Goal: Complete application form: Complete application form

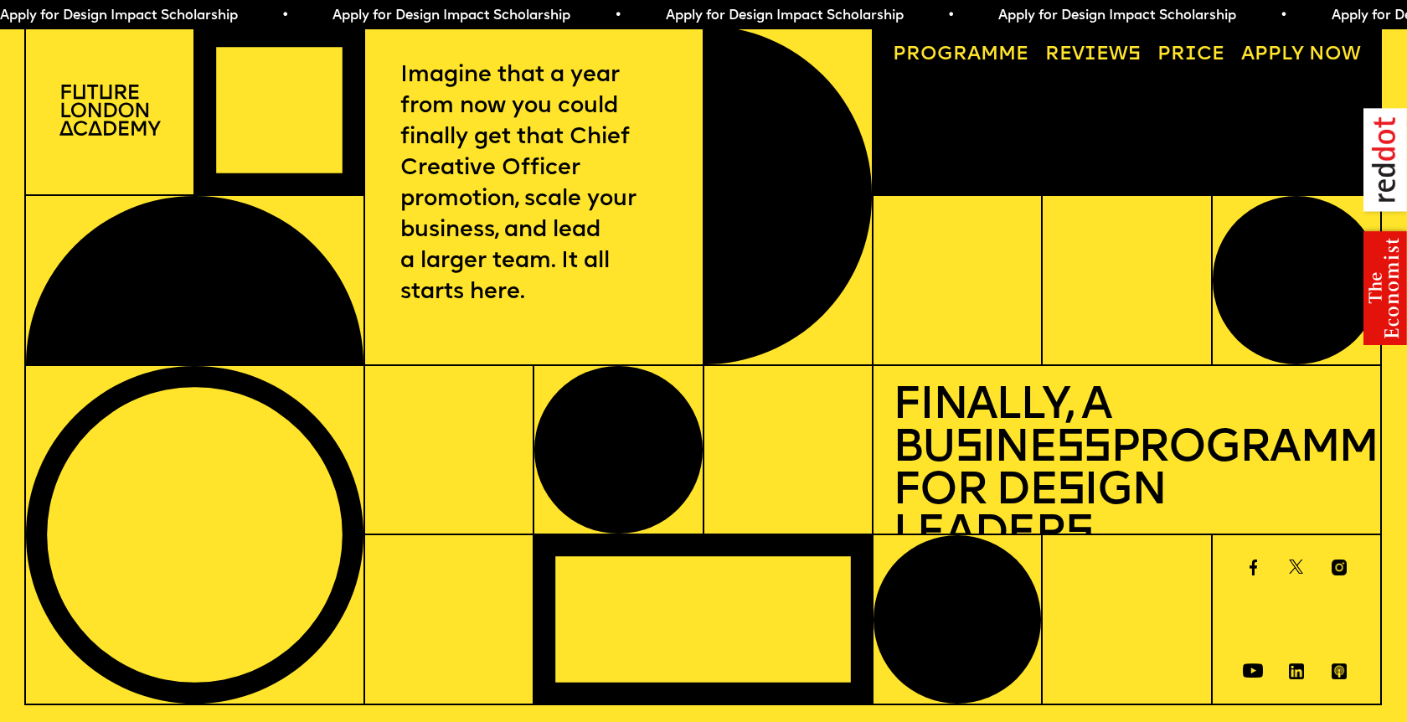
click at [394, 14] on span "Apply for Design Impact Scholarship • Apply for Design Impact Scholarship • App…" at bounding box center [832, 15] width 1665 height 13
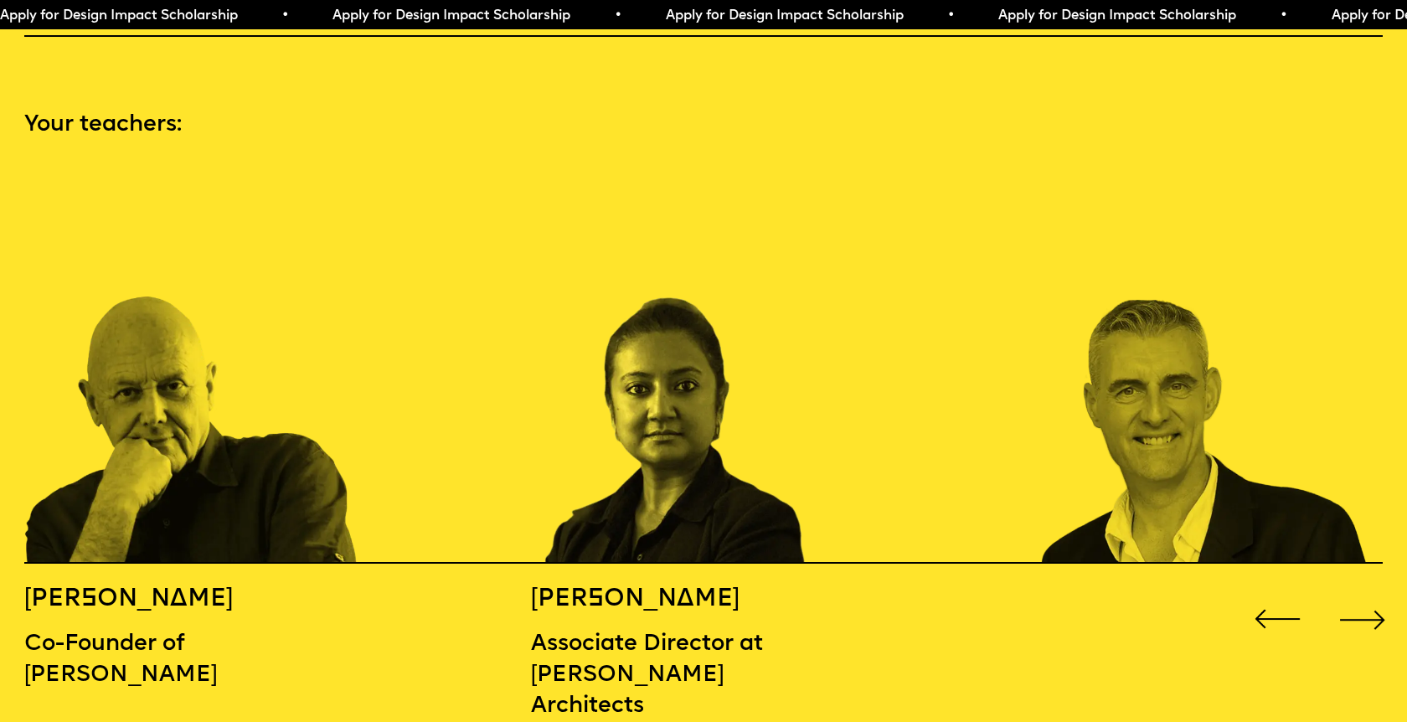
scroll to position [2074, 0]
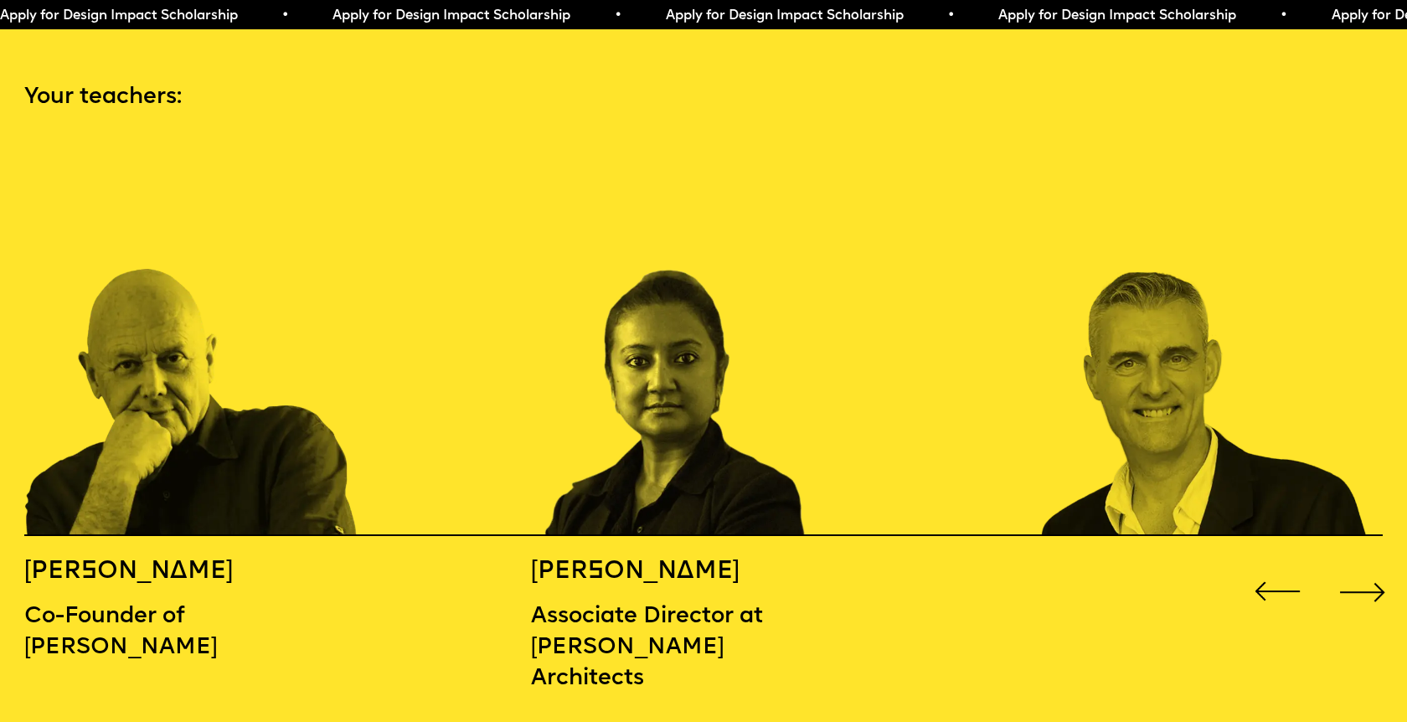
click at [1355, 564] on div "Next slide" at bounding box center [1363, 592] width 56 height 56
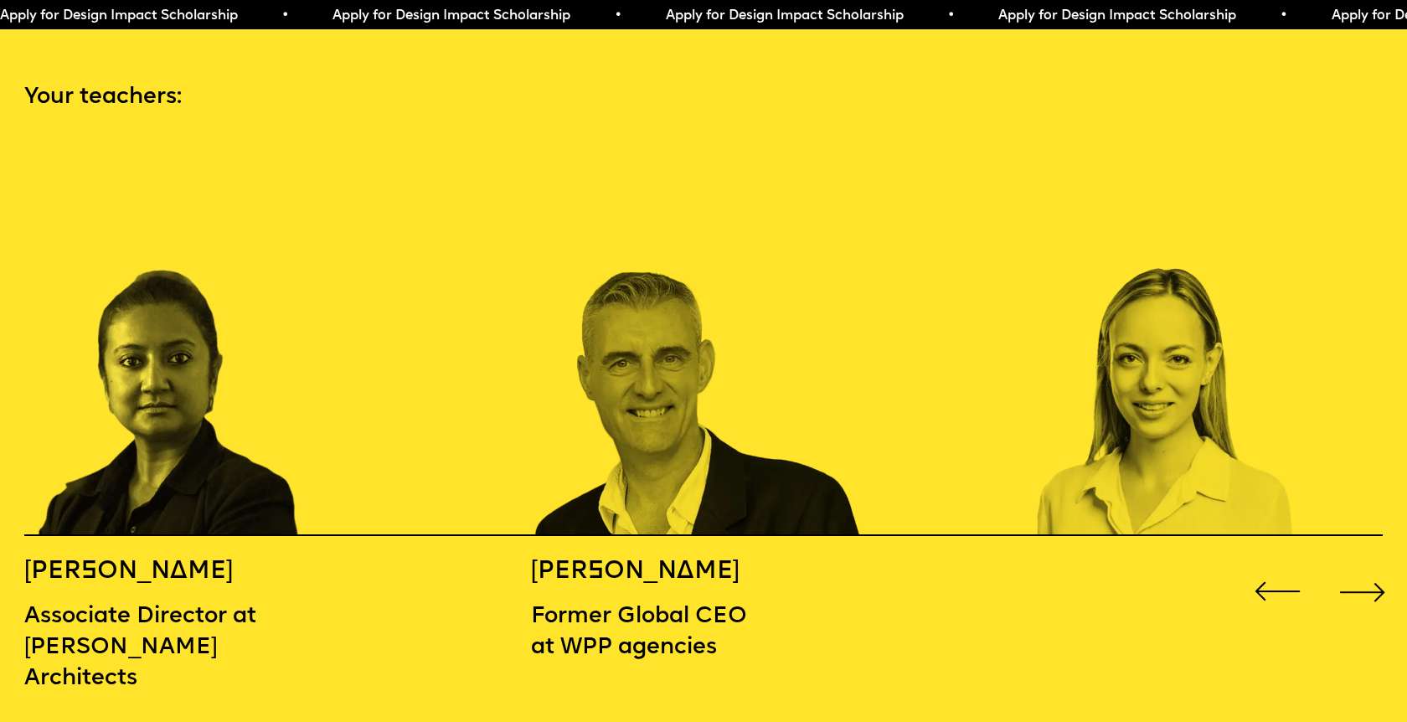
click at [1355, 564] on div "Next slide" at bounding box center [1363, 592] width 56 height 56
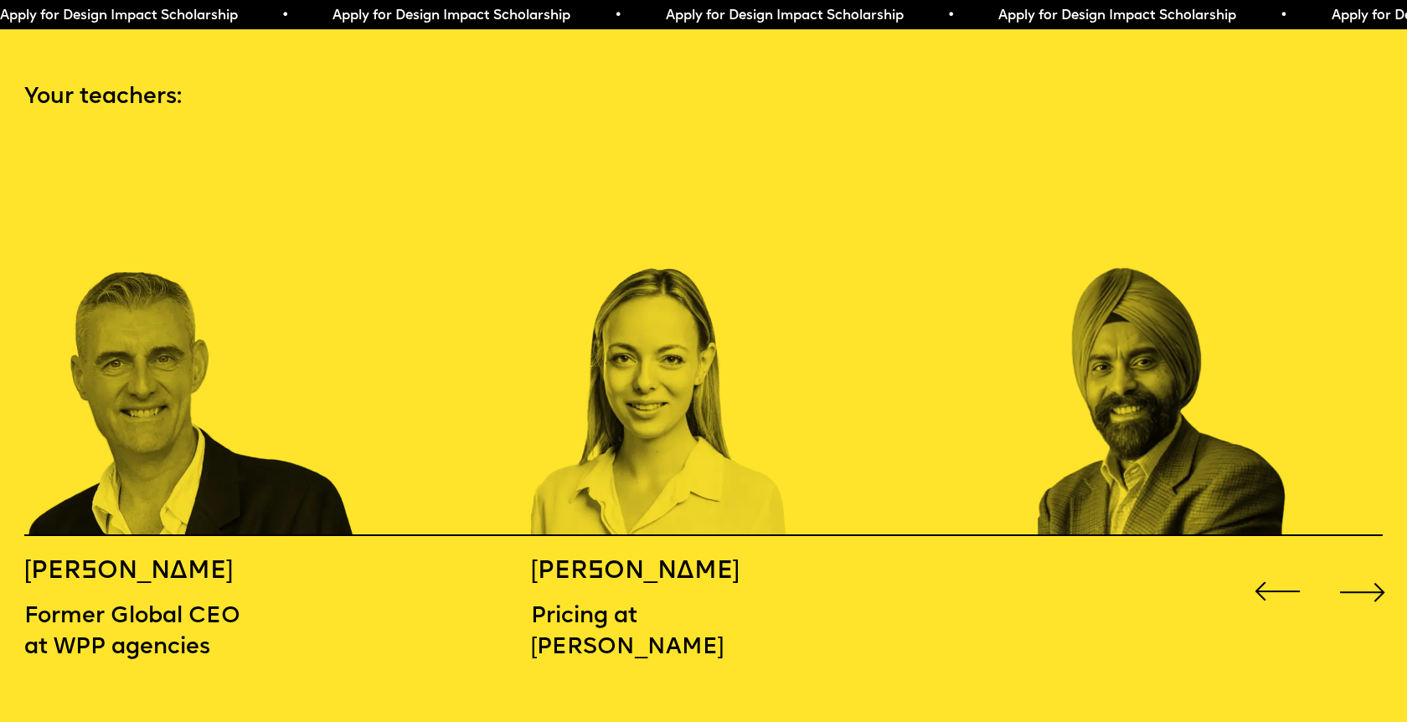
click at [1355, 564] on div "Next slide" at bounding box center [1363, 592] width 56 height 56
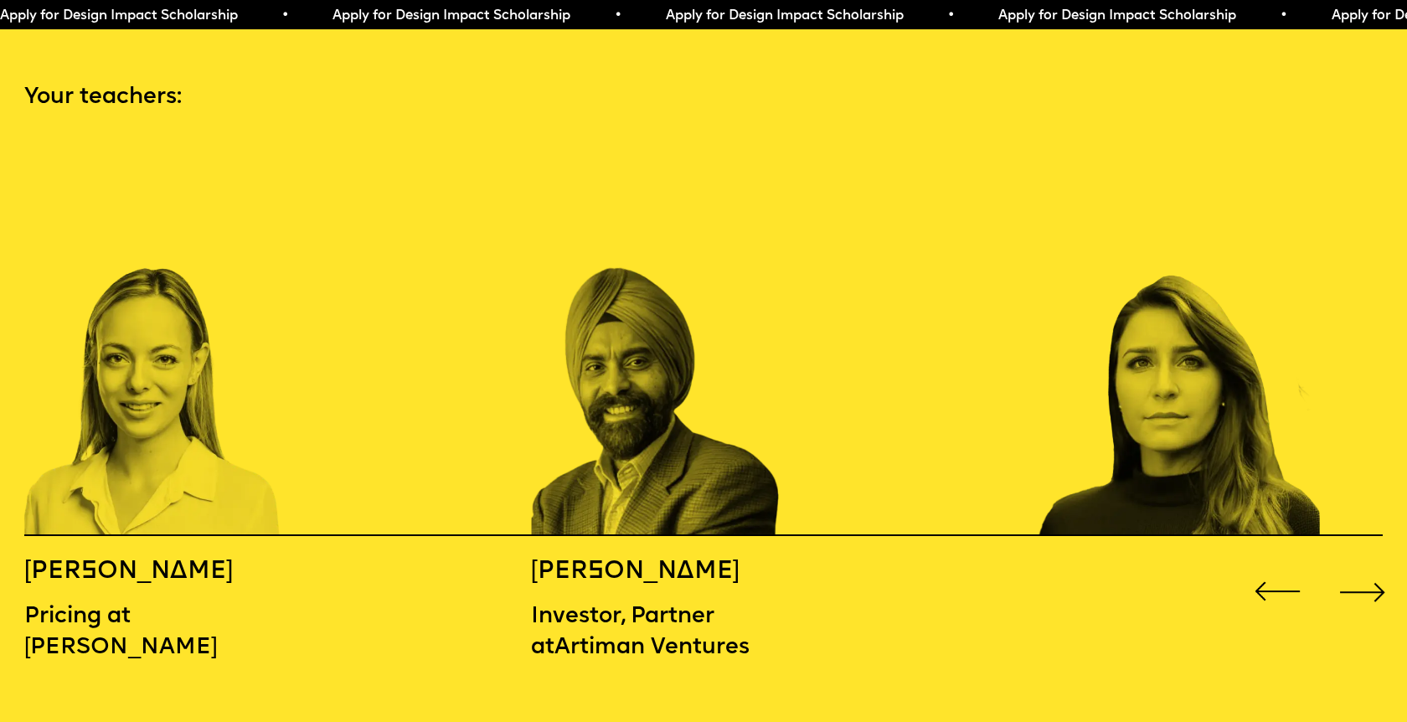
click at [1355, 564] on div "Next slide" at bounding box center [1363, 592] width 56 height 56
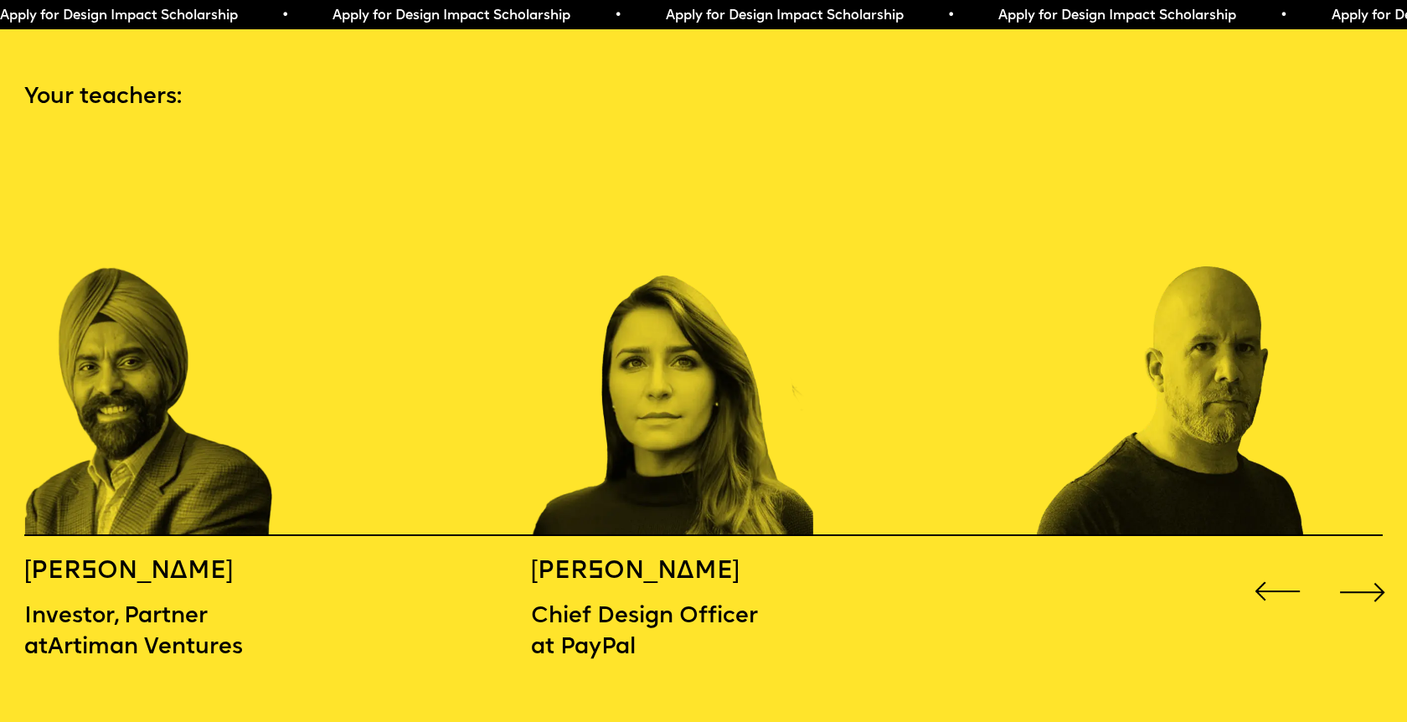
click at [1355, 564] on div "Next slide" at bounding box center [1363, 592] width 56 height 56
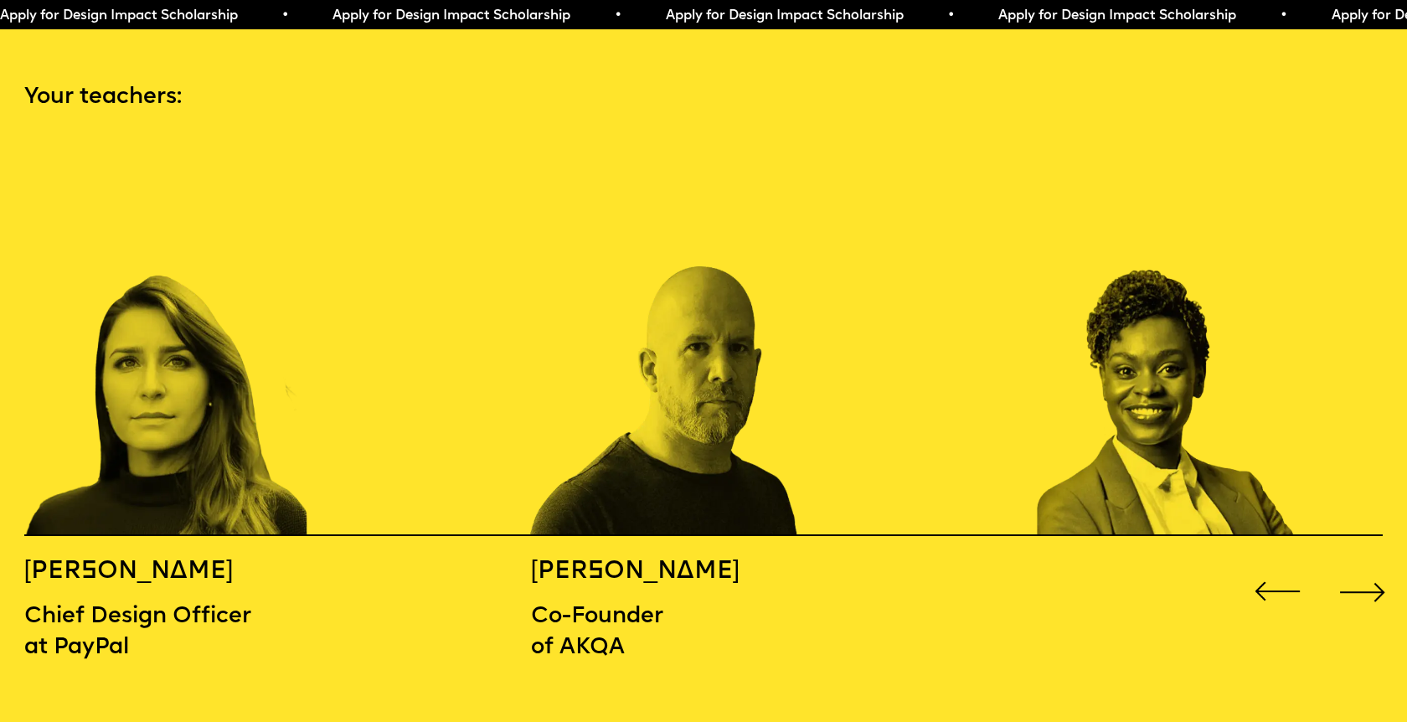
click at [1355, 564] on div "Next slide" at bounding box center [1363, 592] width 56 height 56
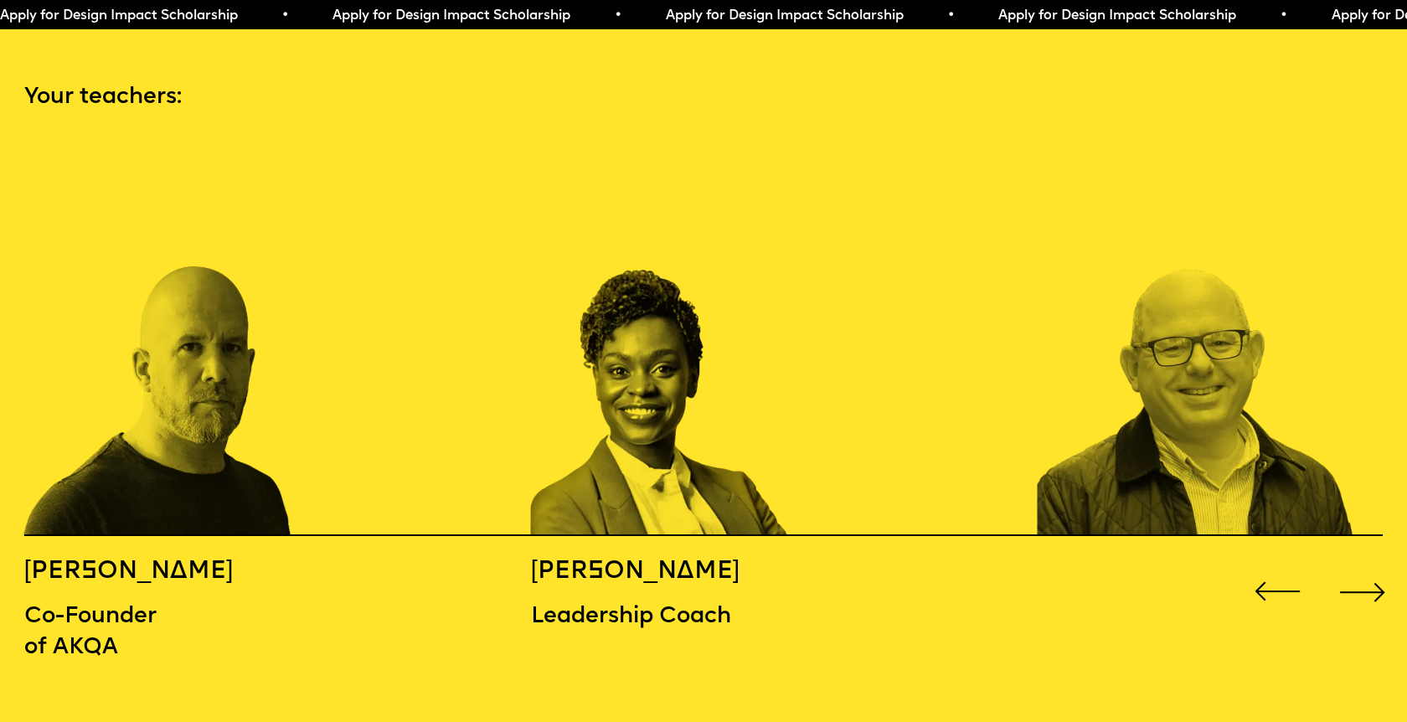
click at [1355, 564] on div "Next slide" at bounding box center [1363, 592] width 56 height 56
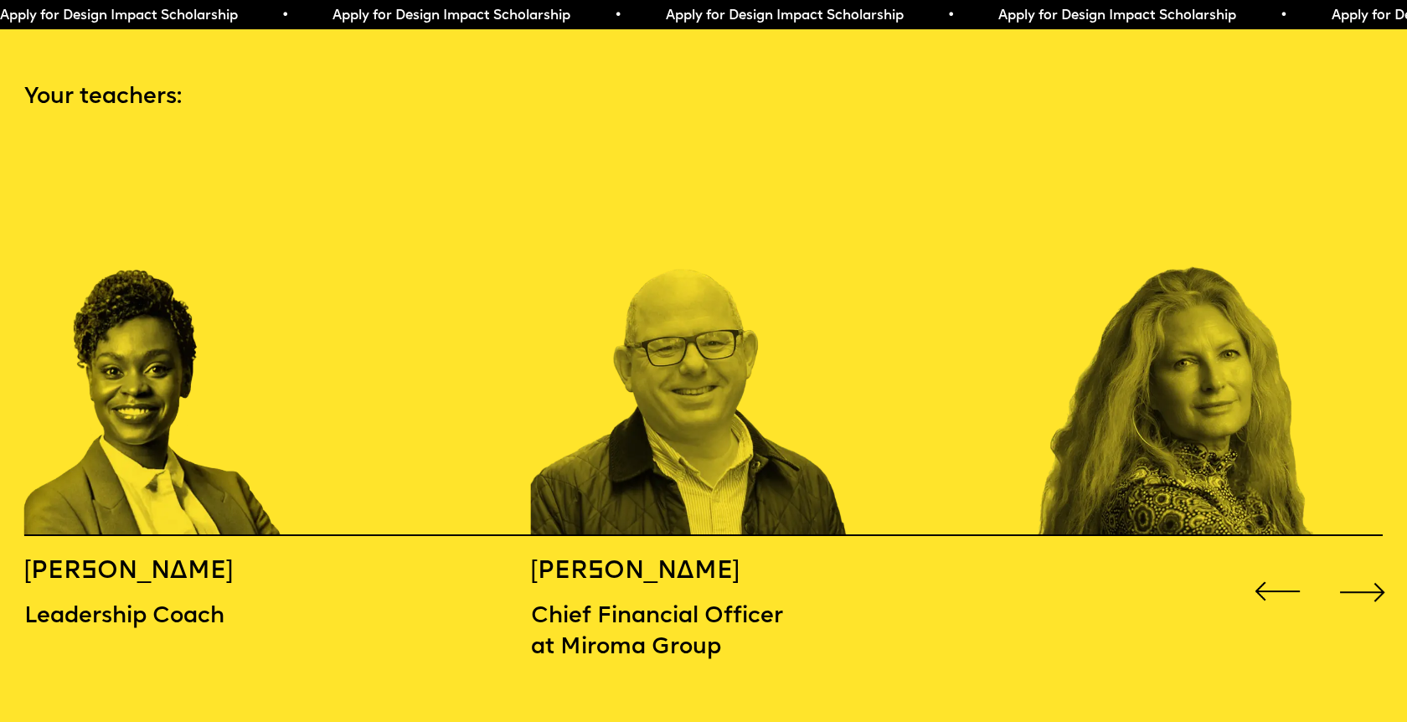
click at [1355, 564] on div "Next slide" at bounding box center [1363, 592] width 56 height 56
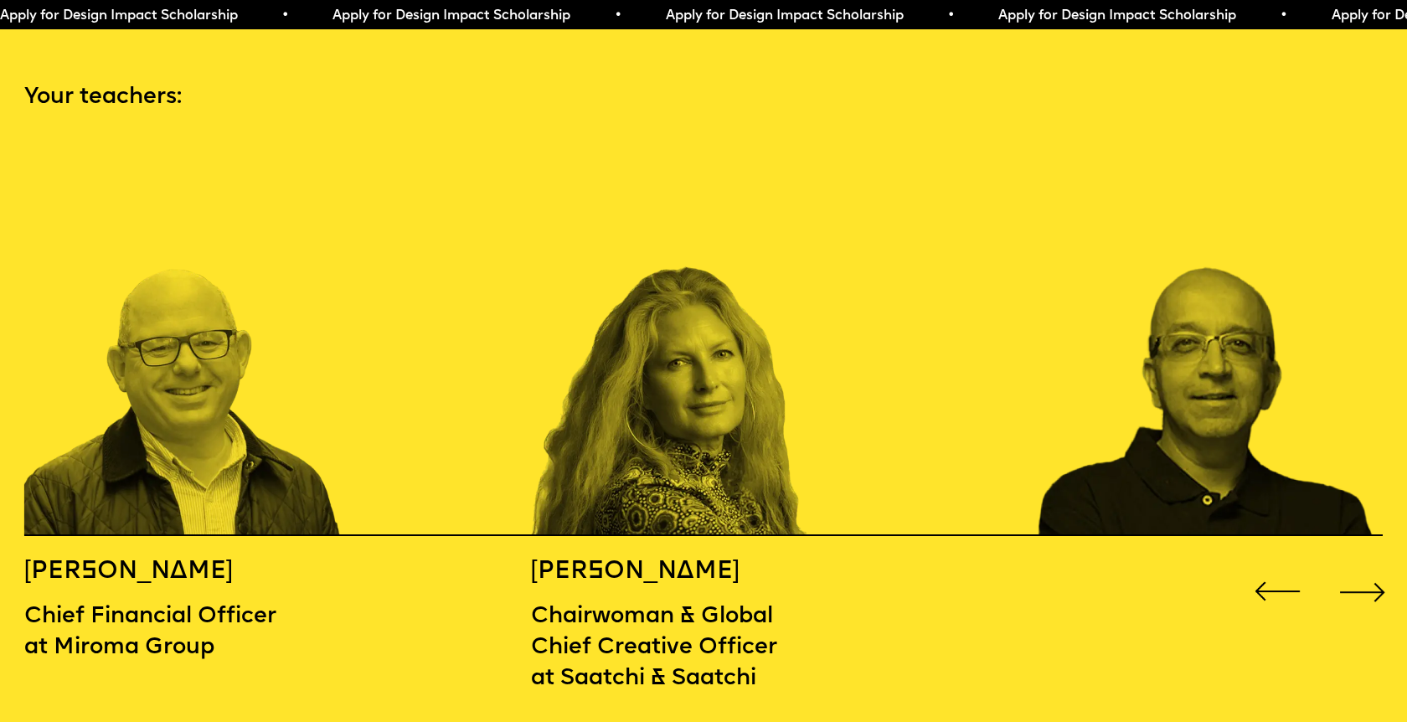
click at [1355, 564] on div "Next slide" at bounding box center [1363, 592] width 56 height 56
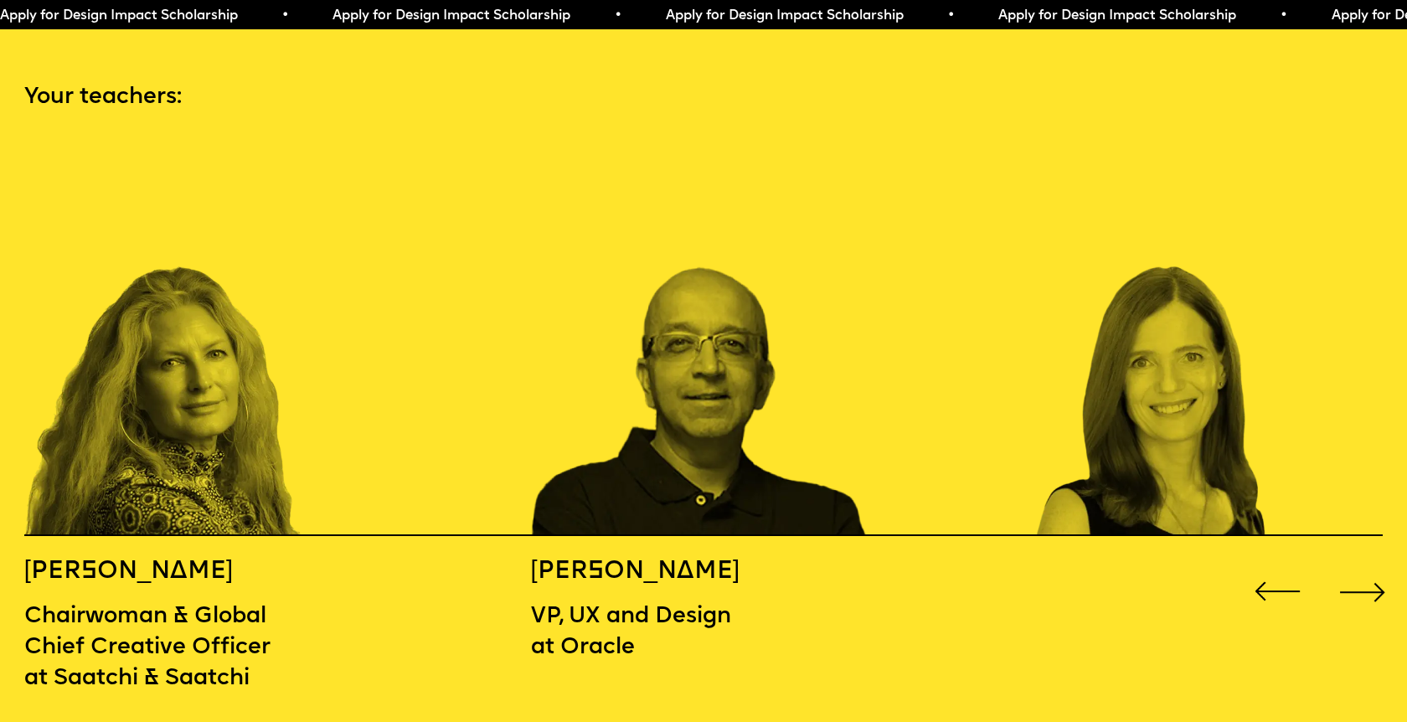
click at [1355, 564] on div "Next slide" at bounding box center [1363, 592] width 56 height 56
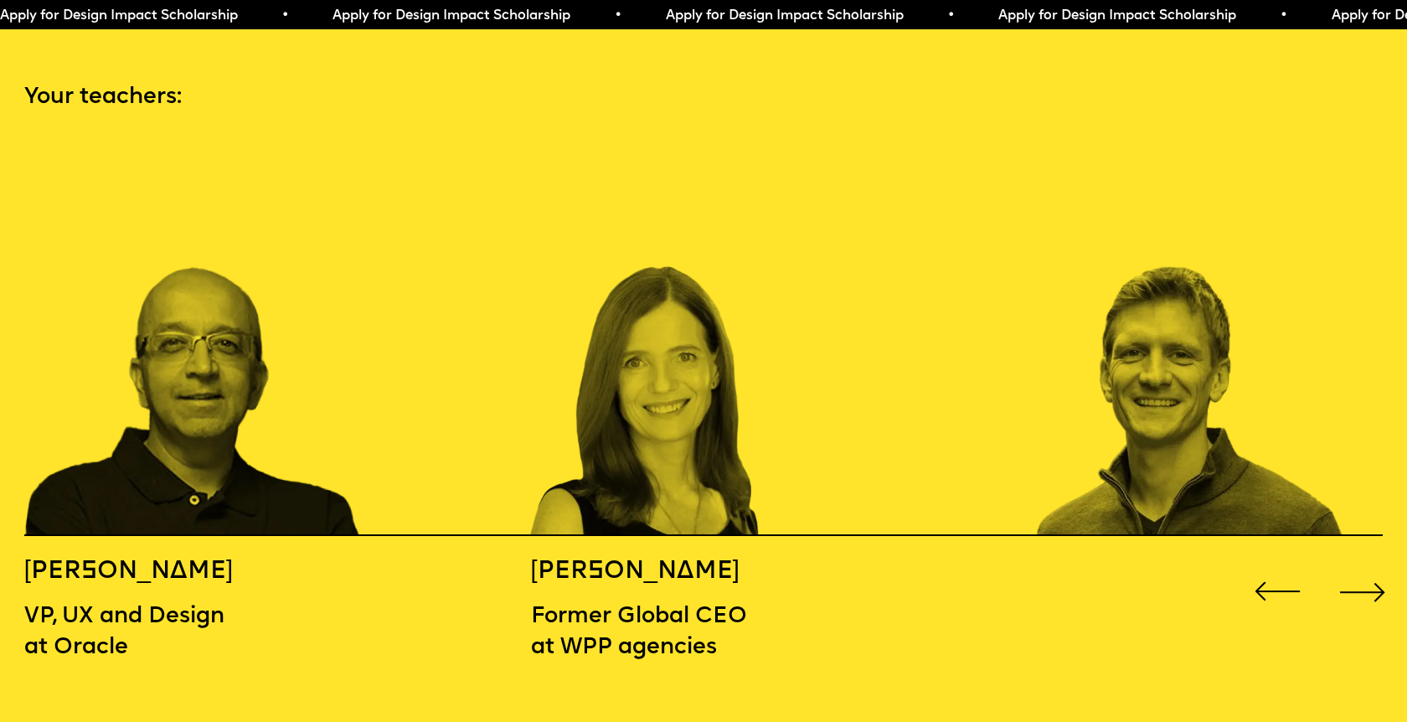
click at [1355, 564] on div "Next slide" at bounding box center [1363, 592] width 56 height 56
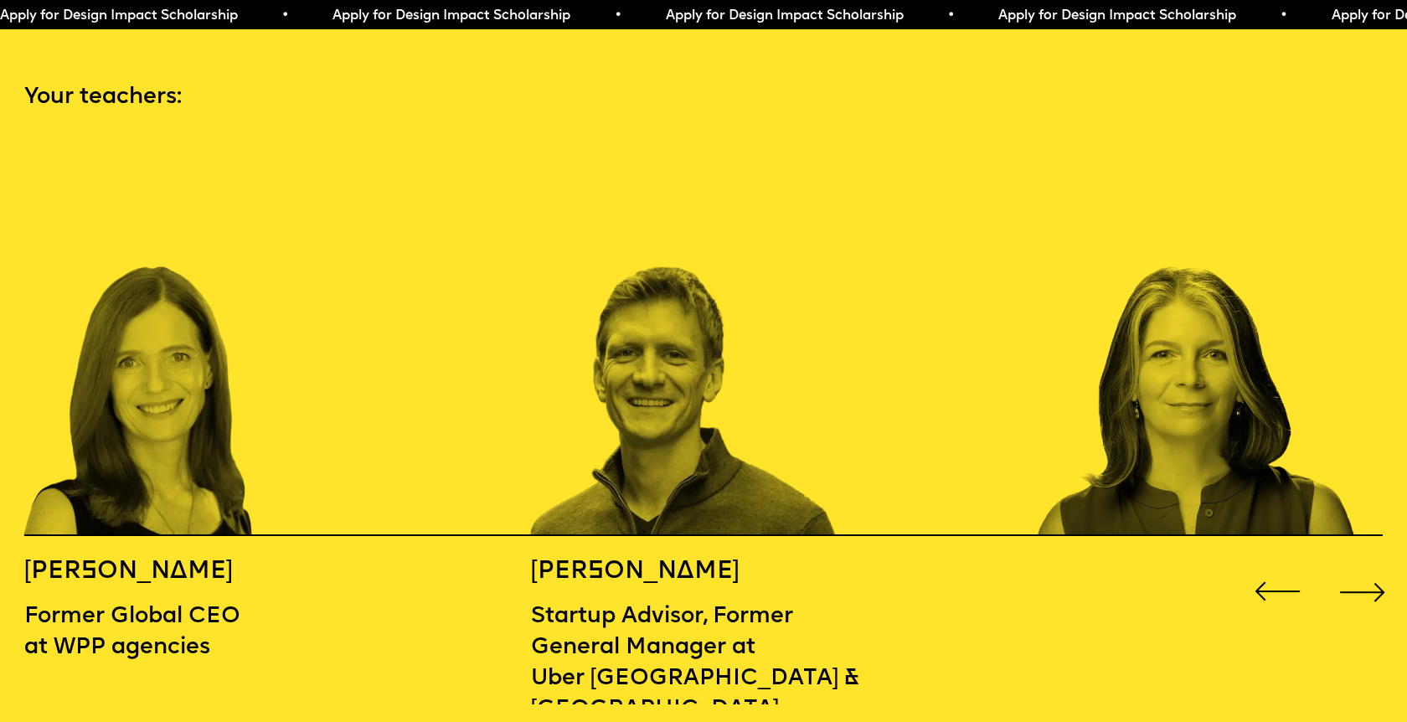
click at [1355, 564] on div "Next slide" at bounding box center [1363, 592] width 56 height 56
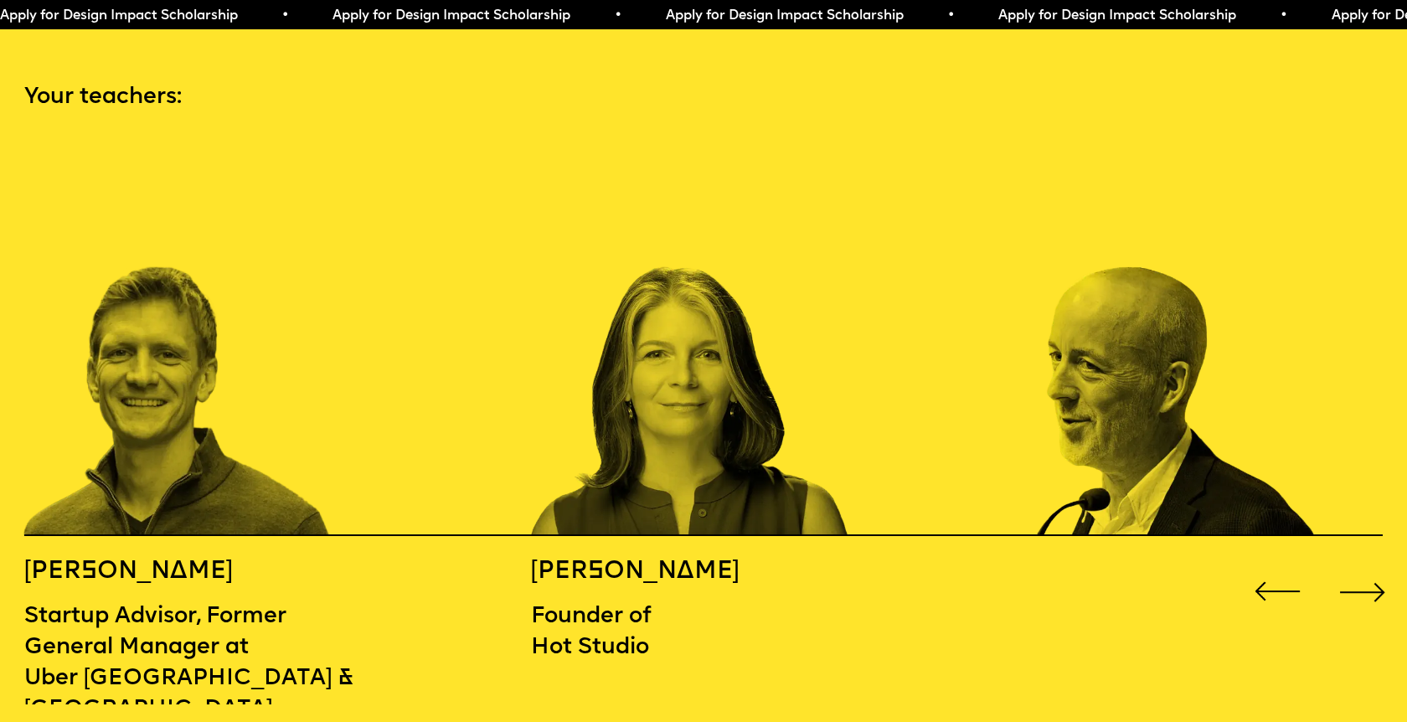
click at [1355, 564] on div "Next slide" at bounding box center [1363, 592] width 56 height 56
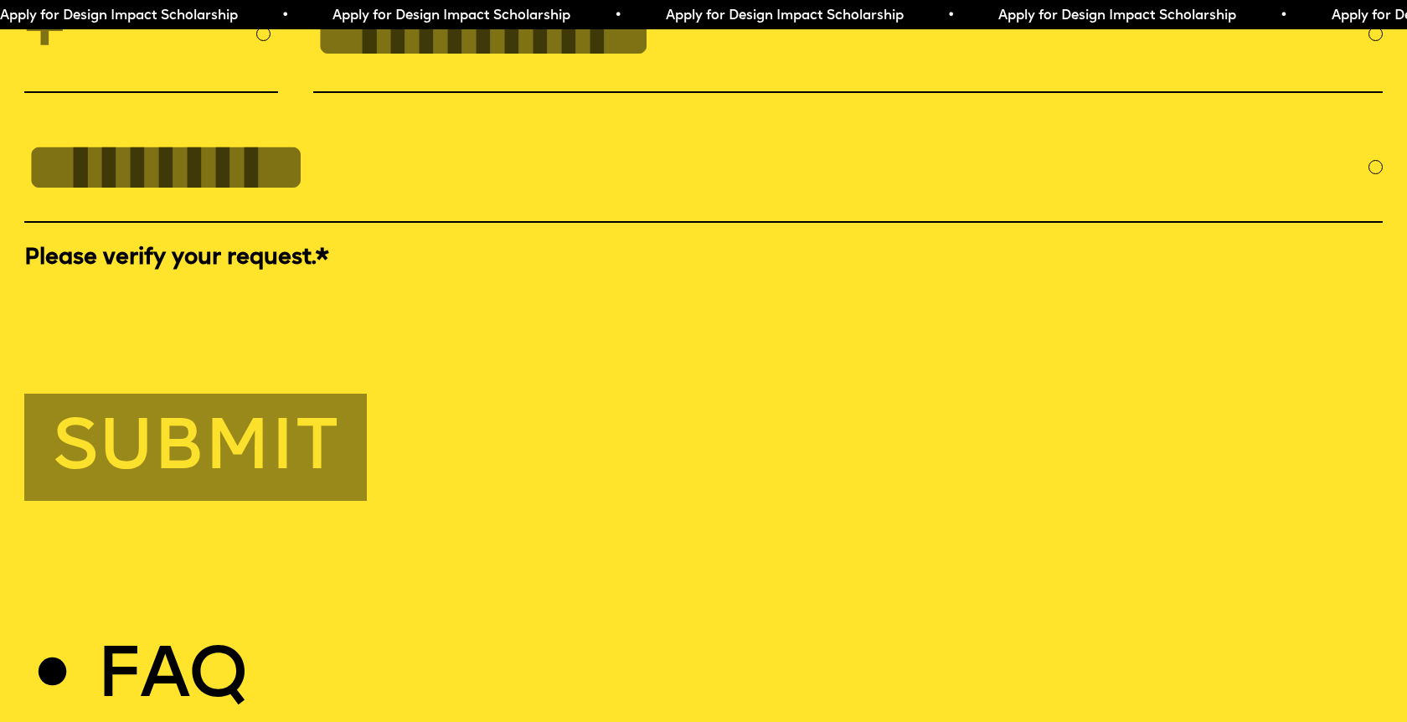
scroll to position [6755, 0]
